Goal: Task Accomplishment & Management: Use online tool/utility

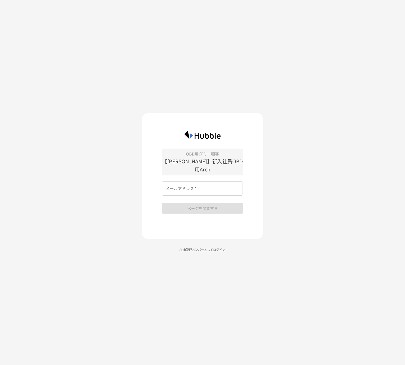
click at [210, 183] on input "メールアドレス   *" at bounding box center [202, 189] width 81 height 14
type input "**********"
click at [213, 207] on button "ページを閲覧する" at bounding box center [202, 208] width 81 height 11
click at [199, 183] on input "メールアドレス   *" at bounding box center [202, 189] width 81 height 14
type input "**********"
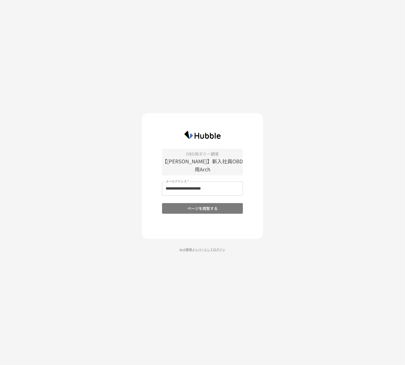
click at [197, 206] on button "ページを閲覧する" at bounding box center [202, 208] width 81 height 11
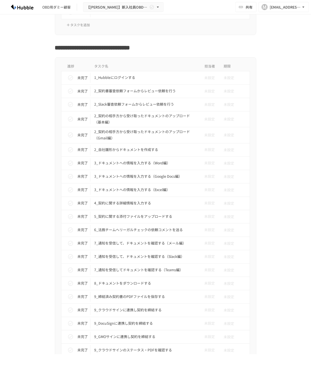
scroll to position [769, 0]
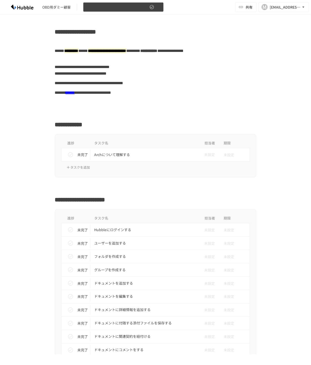
click at [157, 6] on icon "button" at bounding box center [158, 7] width 5 height 5
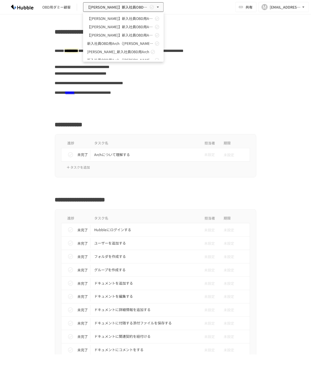
click at [59, 4] on div at bounding box center [155, 182] width 311 height 365
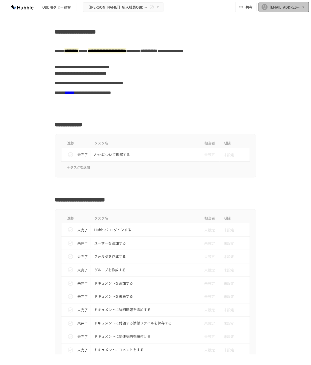
click at [271, 8] on div "m.yamanoi@hubble-inc.jp" at bounding box center [285, 7] width 31 height 6
click at [271, 8] on div at bounding box center [155, 182] width 311 height 365
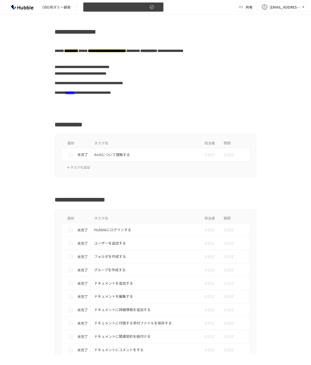
click at [147, 5] on button "【後藤さん】新入社員OBD用Arch" at bounding box center [123, 7] width 81 height 10
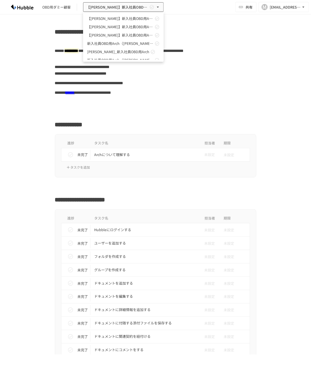
click at [214, 73] on div at bounding box center [155, 182] width 311 height 365
